Goal: Task Accomplishment & Management: Manage account settings

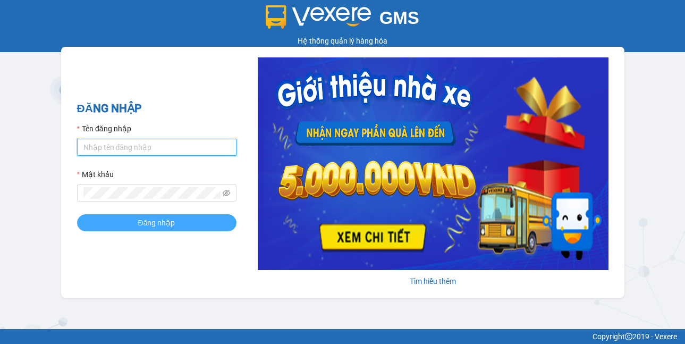
type input "bpansuong.dongphuoc"
click at [160, 227] on span "Đăng nhập" at bounding box center [156, 223] width 37 height 12
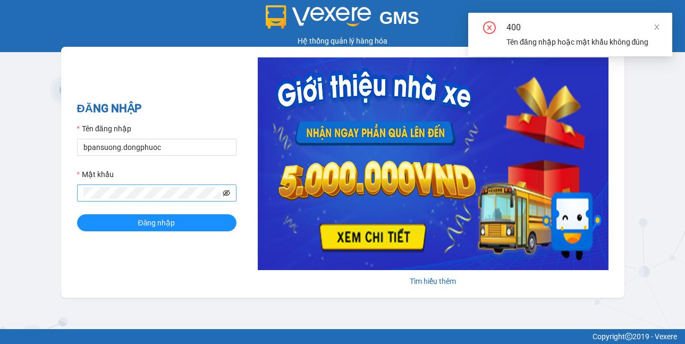
click at [225, 193] on icon "eye-invisible" at bounding box center [226, 192] width 7 height 7
click at [205, 218] on button "Đăng nhập" at bounding box center [156, 222] width 159 height 17
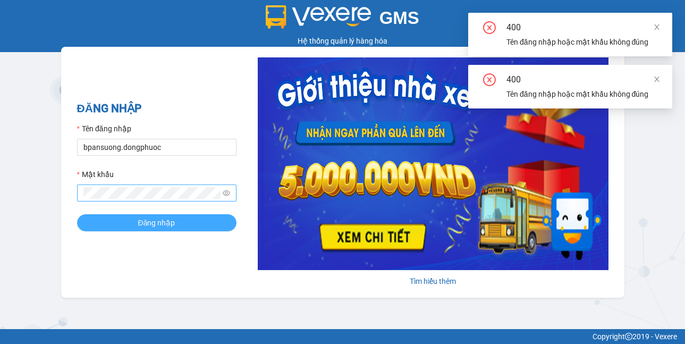
click at [205, 218] on button "Đăng nhập" at bounding box center [156, 222] width 159 height 17
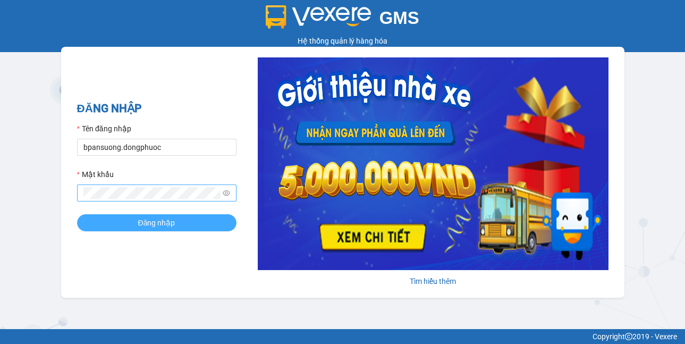
click at [120, 225] on button "Đăng nhập" at bounding box center [156, 222] width 159 height 17
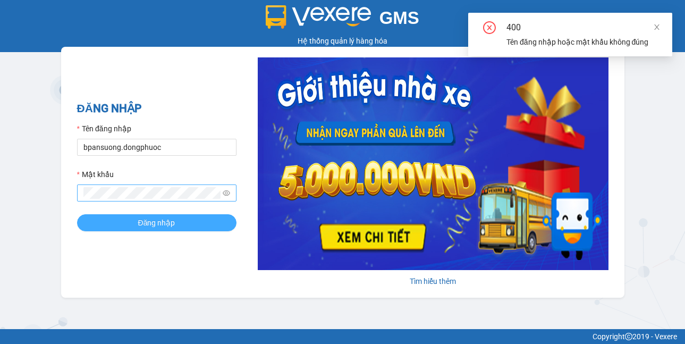
click at [120, 225] on button "Đăng nhập" at bounding box center [156, 222] width 159 height 17
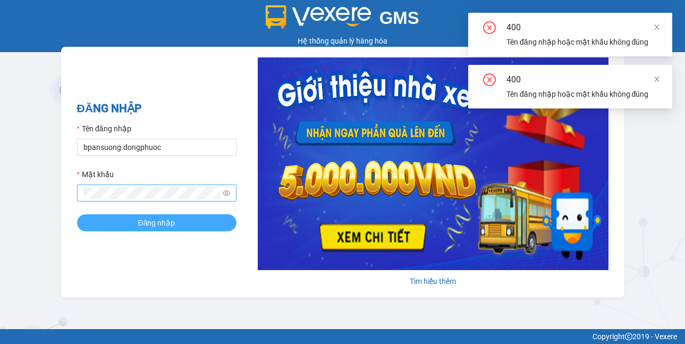
click at [120, 225] on button "Đăng nhập" at bounding box center [156, 222] width 159 height 17
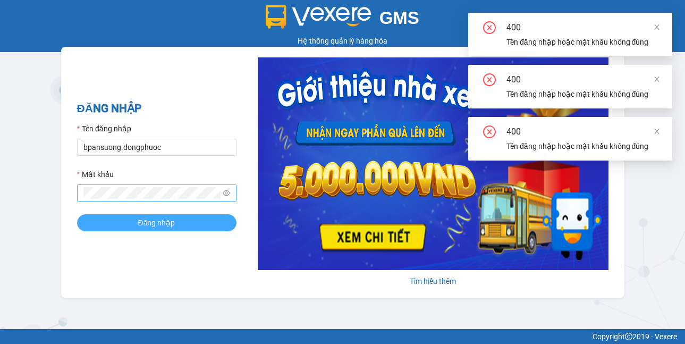
click at [120, 224] on button "Đăng nhập" at bounding box center [156, 222] width 159 height 17
click at [119, 220] on button "Đăng nhập" at bounding box center [156, 222] width 159 height 17
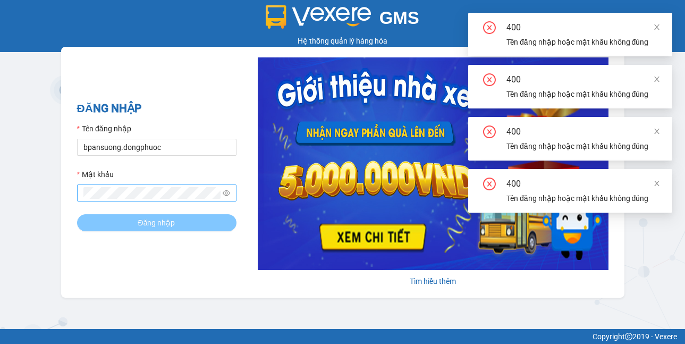
click at [119, 217] on button "Đăng nhập" at bounding box center [156, 222] width 159 height 17
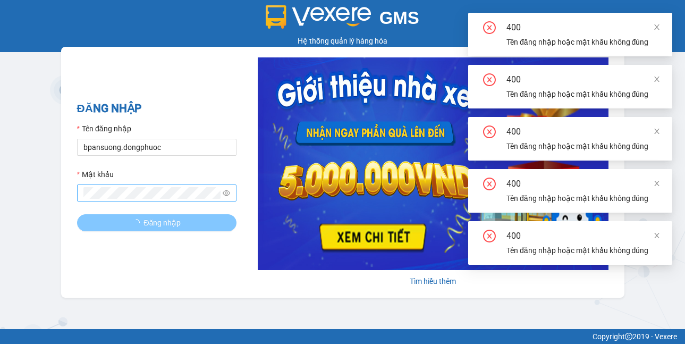
click at [119, 216] on button "Đăng nhập" at bounding box center [156, 222] width 159 height 17
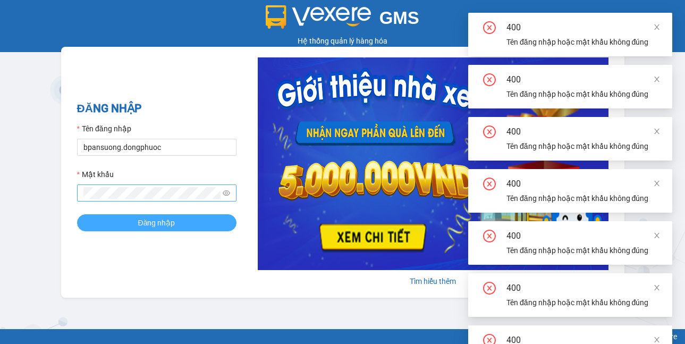
click at [119, 216] on button "Đăng nhập" at bounding box center [156, 222] width 159 height 17
click at [119, 215] on button "Đăng nhập" at bounding box center [156, 222] width 159 height 17
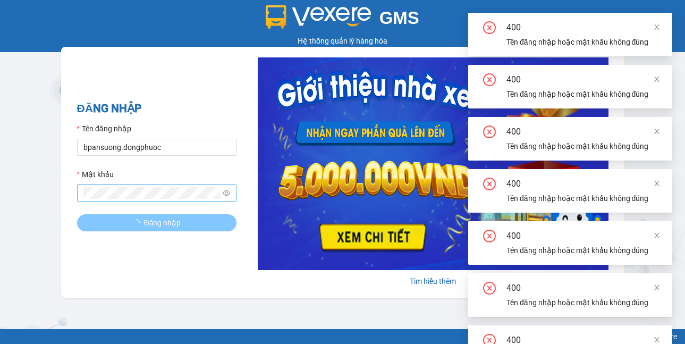
click at [119, 215] on button "Đăng nhập" at bounding box center [156, 222] width 159 height 17
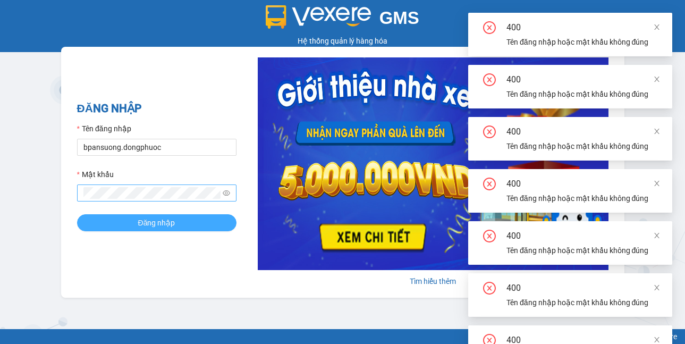
click at [119, 215] on button "Đăng nhập" at bounding box center [156, 222] width 159 height 17
click at [118, 215] on button "Đăng nhập" at bounding box center [156, 222] width 159 height 17
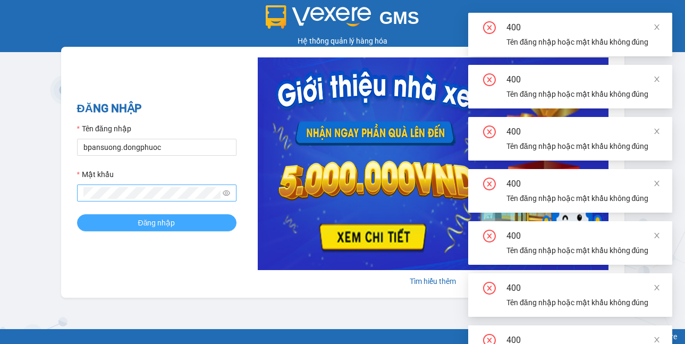
click at [118, 216] on button "Đăng nhập" at bounding box center [156, 222] width 159 height 17
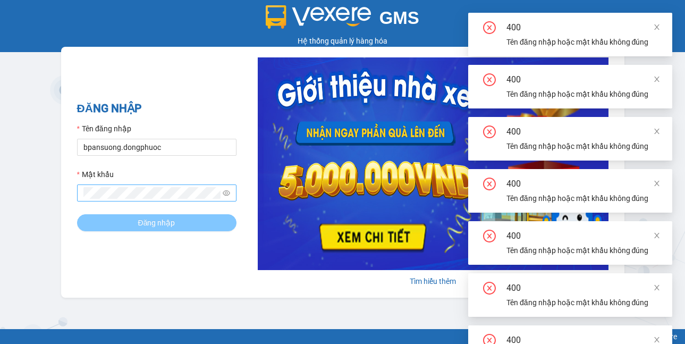
click at [118, 217] on button "Đăng nhập" at bounding box center [156, 222] width 159 height 17
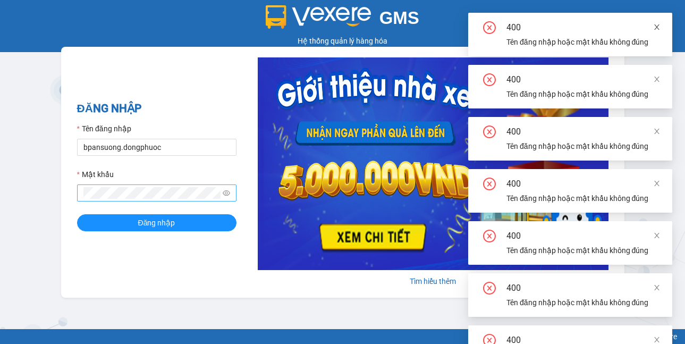
click at [656, 30] on span at bounding box center [656, 27] width 7 height 9
click at [656, 29] on div "400 Tên đăng nhập hoặc mật khẩu không đúng 400 Tên đăng nhập hoặc mật khẩu khôn…" at bounding box center [570, 295] width 204 height 564
click at [656, 29] on icon "close" at bounding box center [656, 26] width 5 height 5
click at [656, 29] on div "400 Tên đăng nhập hoặc mật khẩu không đúng 400 Tên đăng nhập hoặc mật khẩu khôn…" at bounding box center [570, 191] width 204 height 356
click at [656, 28] on span at bounding box center [656, 27] width 7 height 9
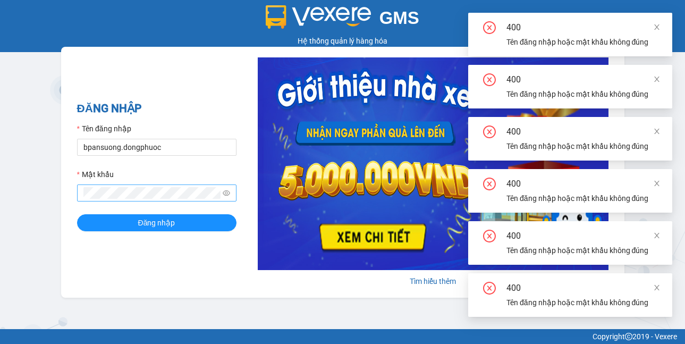
click at [656, 28] on div "400 Tên đăng nhập hoặc mật khẩu không đúng 400 Tên đăng nhập hoặc mật khẩu khôn…" at bounding box center [570, 165] width 204 height 304
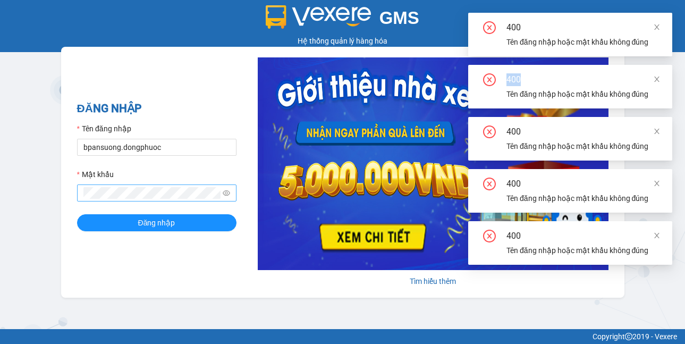
click at [656, 28] on icon "close" at bounding box center [656, 26] width 7 height 7
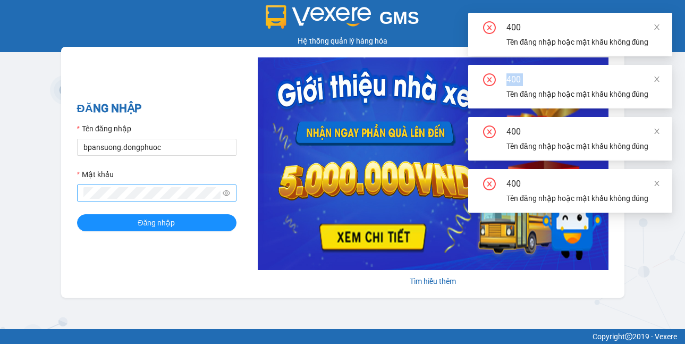
click at [656, 28] on icon "close" at bounding box center [656, 26] width 7 height 7
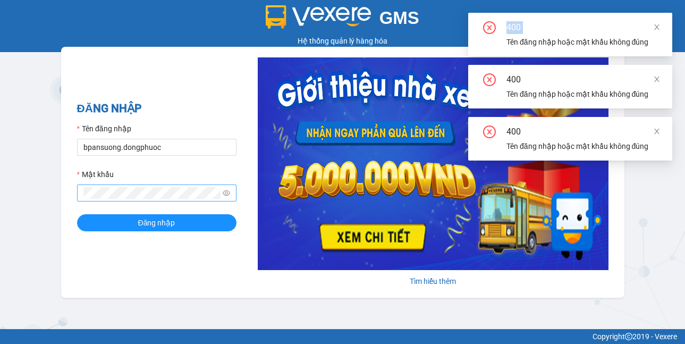
click at [656, 28] on div "400 Tên đăng nhập hoặc mật khẩu không đúng 400 Tên đăng nhập hoặc mật khẩu khôn…" at bounding box center [570, 87] width 204 height 148
click at [656, 27] on icon "close" at bounding box center [656, 26] width 7 height 7
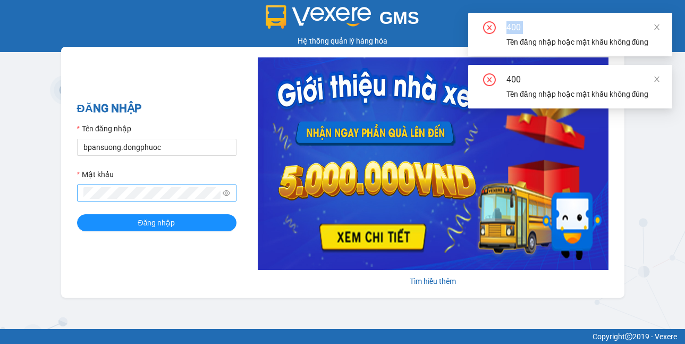
click at [656, 27] on div "400 Tên đăng nhập hoặc mật khẩu không đúng" at bounding box center [570, 35] width 204 height 44
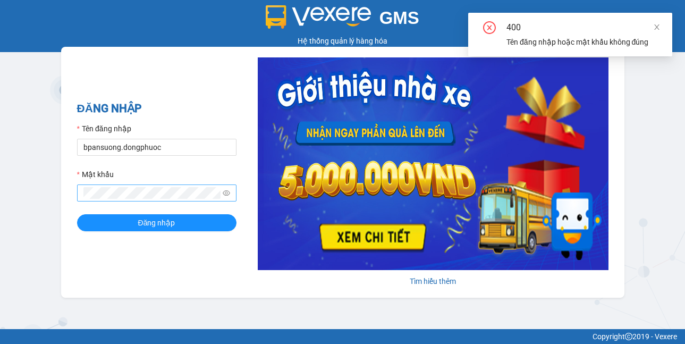
click at [656, 27] on icon "close" at bounding box center [656, 26] width 7 height 7
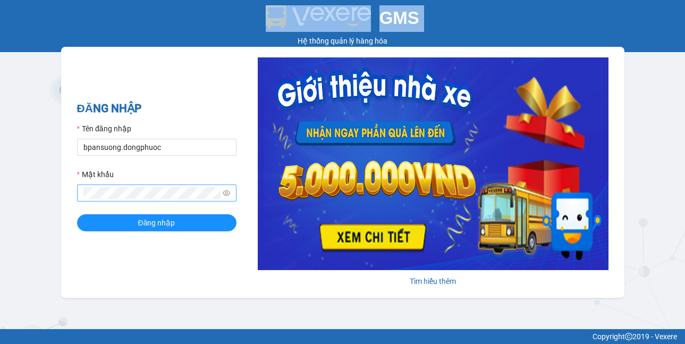
click at [656, 27] on div "GMS" at bounding box center [343, 16] width 680 height 23
